Goal: Transaction & Acquisition: Purchase product/service

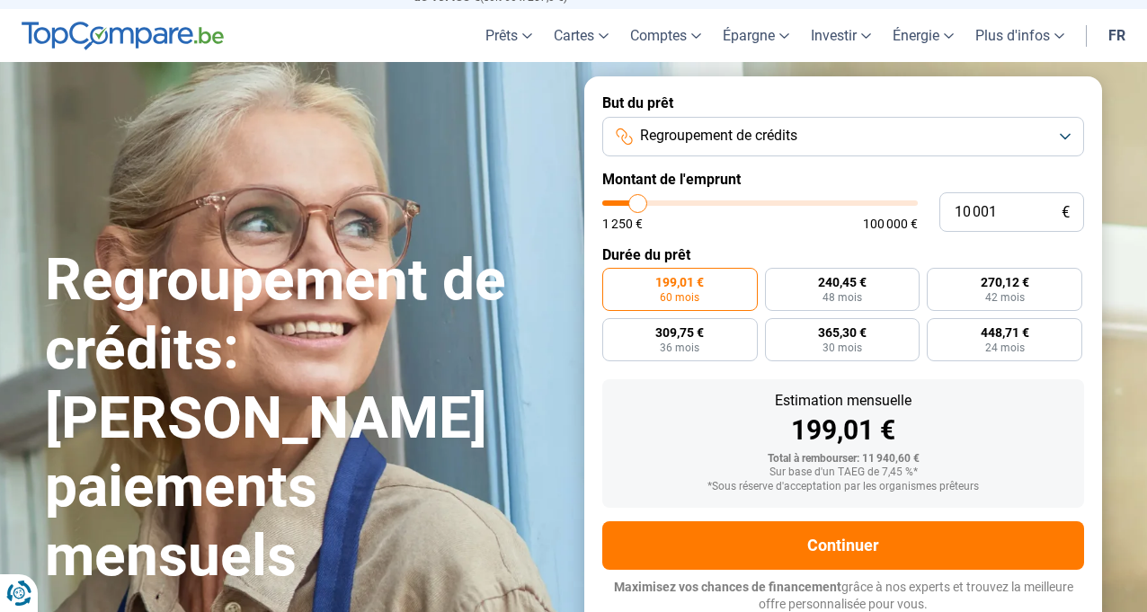
click at [738, 128] on span "Regroupement de crédits" at bounding box center [718, 136] width 157 height 20
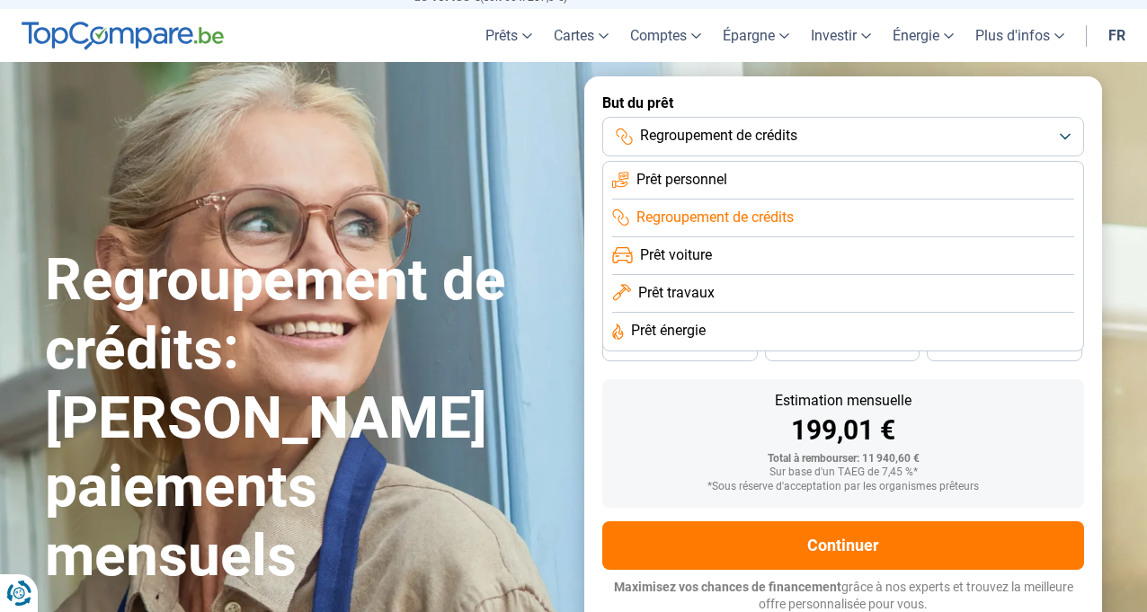
click at [749, 129] on span "Regroupement de crédits" at bounding box center [718, 136] width 157 height 20
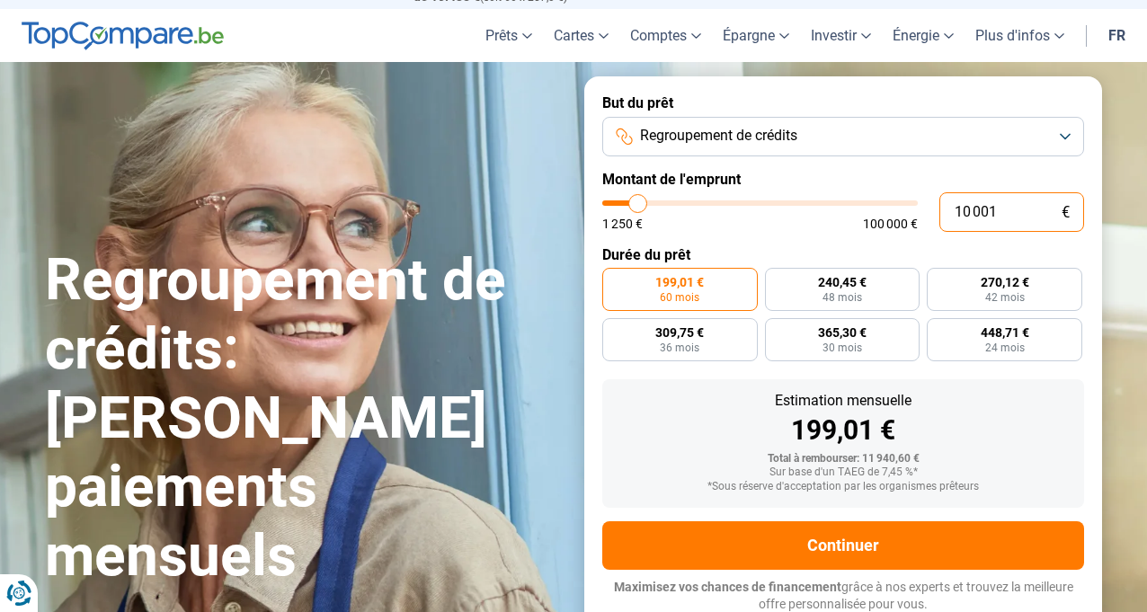
click at [1000, 204] on input "10 001" at bounding box center [1011, 212] width 145 height 40
type input "0"
type input "1250"
type input "1"
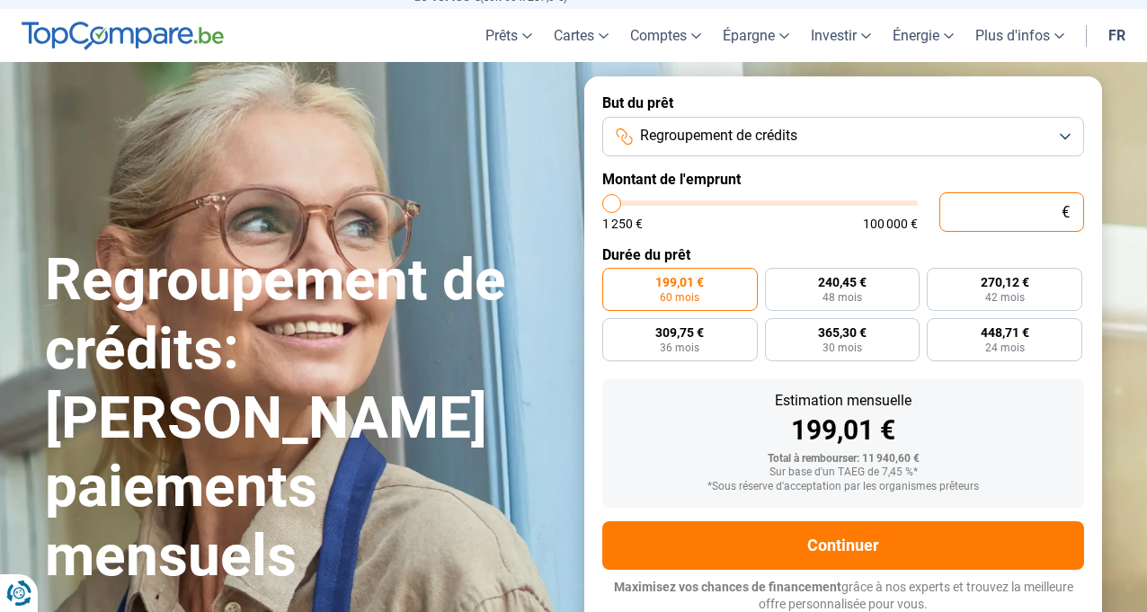
type input "1250"
type input "11"
type input "1250"
type input "115"
type input "1250"
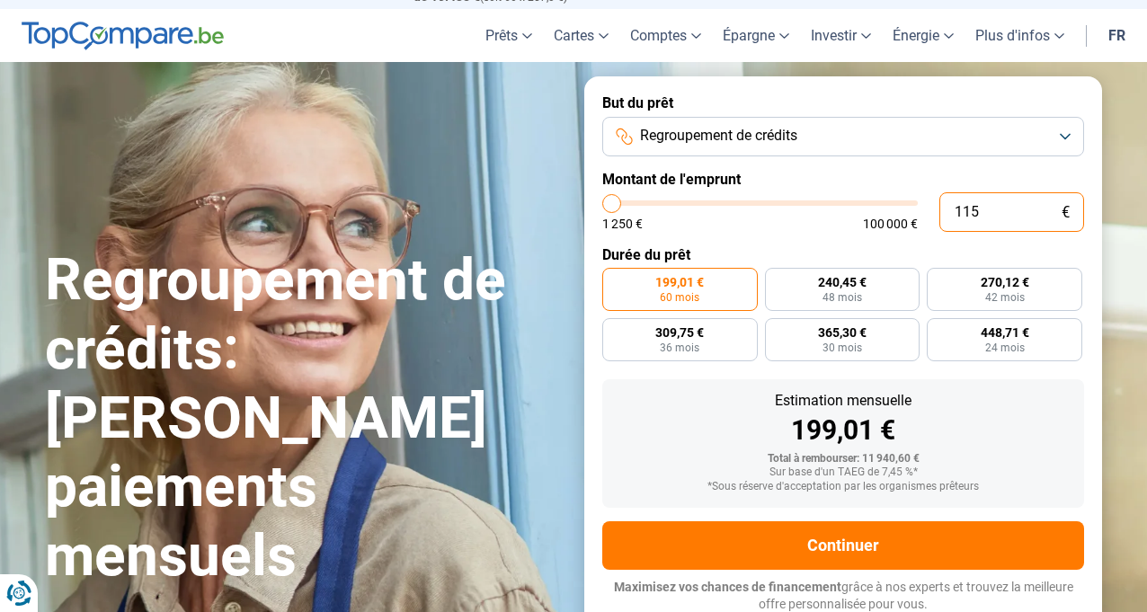
type input "1 150"
type input "1250"
type input "11 501"
type input "11500"
